Goal: Task Accomplishment & Management: Manage account settings

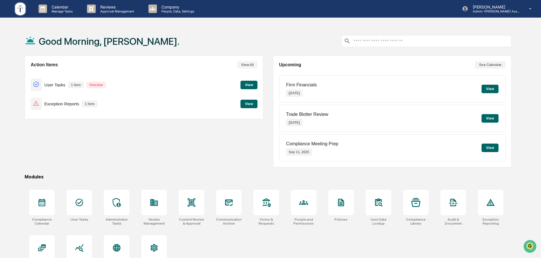
click at [256, 102] on button "View" at bounding box center [248, 104] width 17 height 8
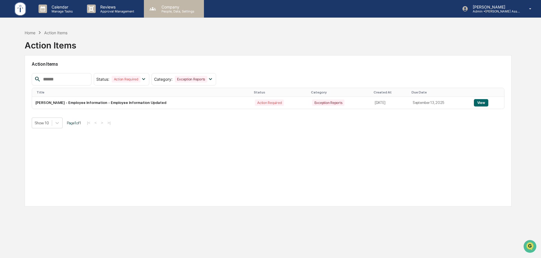
click at [168, 11] on p "People, Data, Settings" at bounding box center [177, 11] width 40 height 4
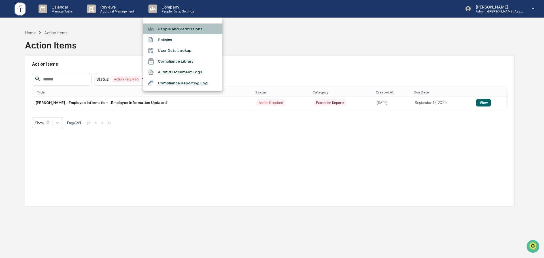
click at [175, 28] on li "People and Permissions" at bounding box center [182, 29] width 79 height 11
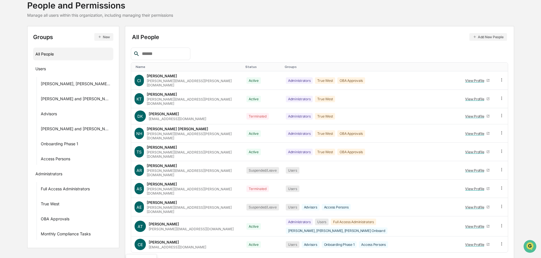
scroll to position [82, 0]
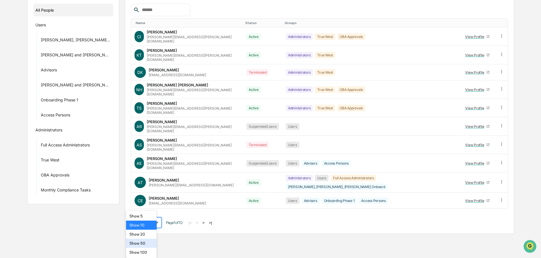
click at [152, 234] on body "Calendar Manage Tasks Reviews Approval Management Company People, Data, Setting…" at bounding box center [270, 75] width 541 height 315
click at [145, 251] on div "Show 100" at bounding box center [141, 252] width 31 height 9
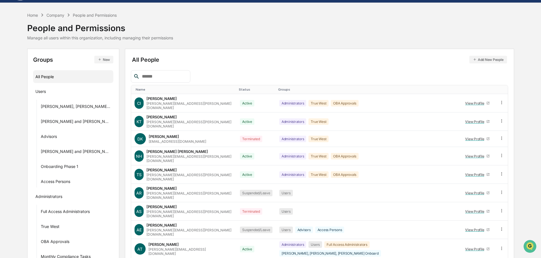
scroll to position [0, 0]
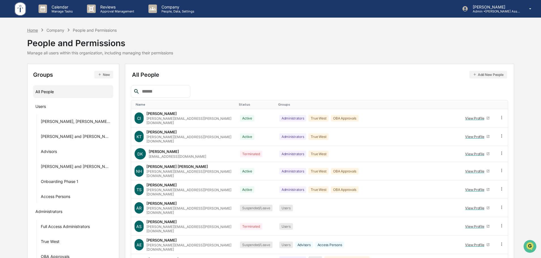
click at [33, 30] on div "Home" at bounding box center [32, 30] width 11 height 5
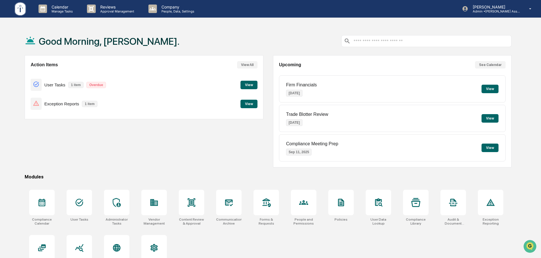
click at [250, 103] on button "View" at bounding box center [248, 104] width 17 height 8
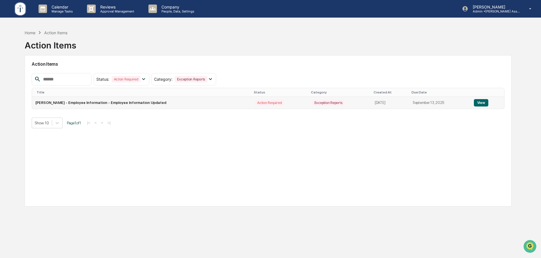
click at [481, 101] on button "View" at bounding box center [481, 102] width 14 height 7
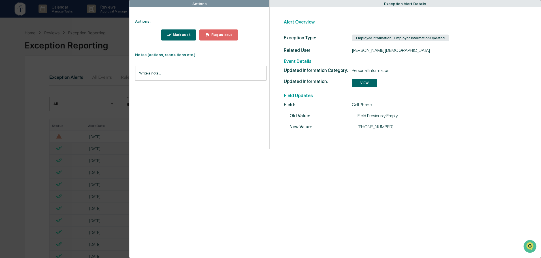
click at [177, 35] on div "Mark as ok" at bounding box center [181, 35] width 19 height 4
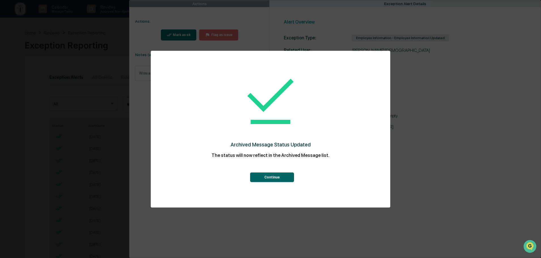
click at [275, 177] on button "Continue" at bounding box center [272, 177] width 44 height 10
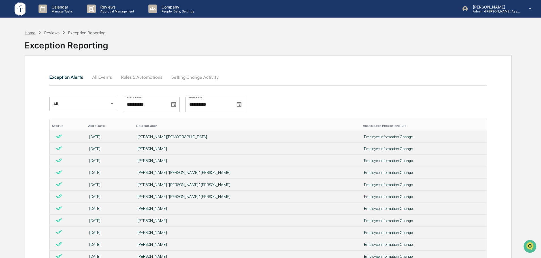
click at [31, 35] on div "Home" at bounding box center [30, 32] width 11 height 5
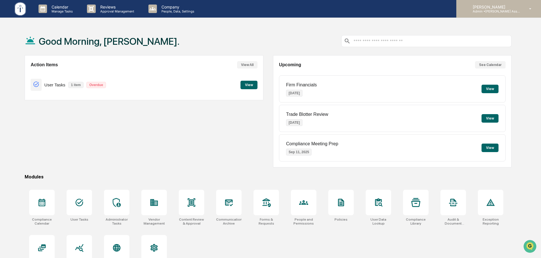
click at [493, 13] on p "Admin • [PERSON_NAME] Asset Management LLC" at bounding box center [494, 11] width 53 height 4
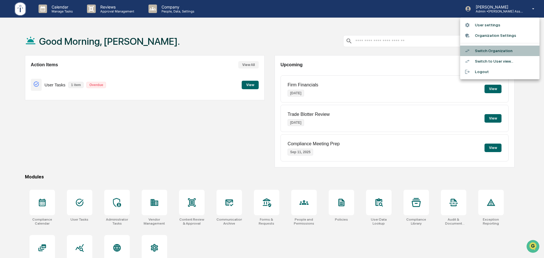
click at [486, 50] on li "Switch Organization" at bounding box center [499, 51] width 79 height 10
